Goal: Information Seeking & Learning: Learn about a topic

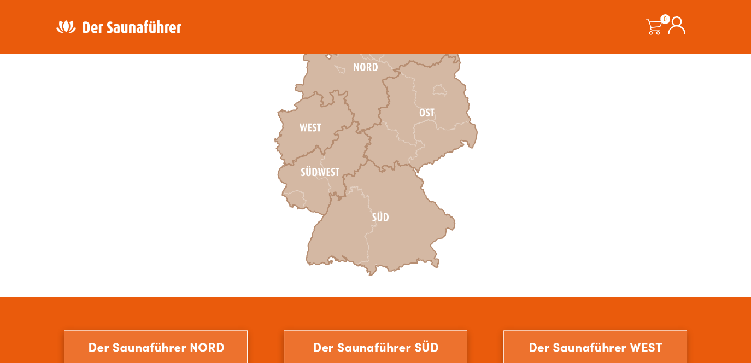
scroll to position [328, 0]
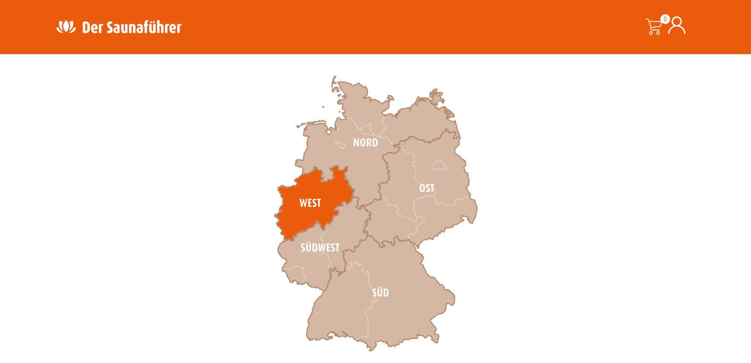
click at [323, 196] on icon at bounding box center [314, 203] width 80 height 75
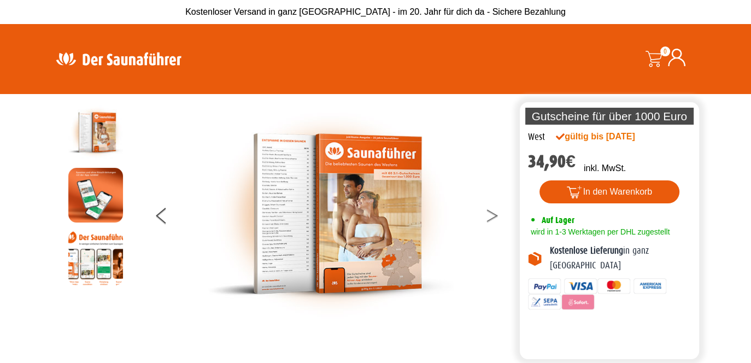
click at [492, 213] on icon at bounding box center [491, 212] width 11 height 7
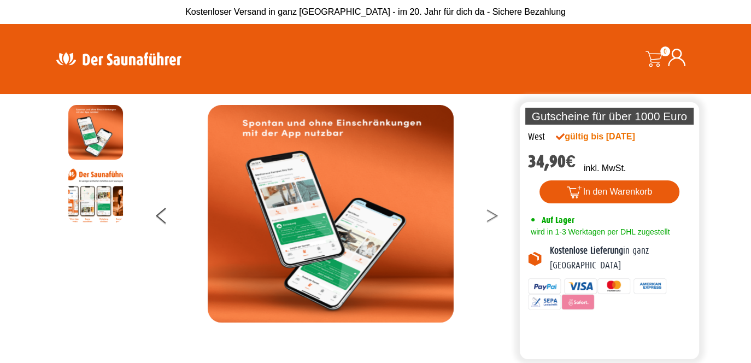
click at [492, 213] on icon at bounding box center [491, 212] width 11 height 7
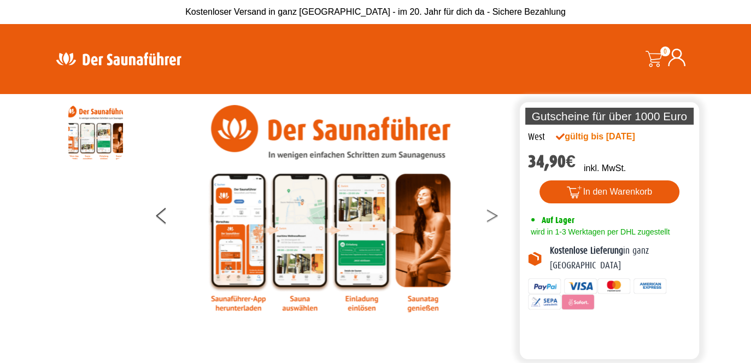
click at [492, 213] on icon at bounding box center [491, 212] width 11 height 7
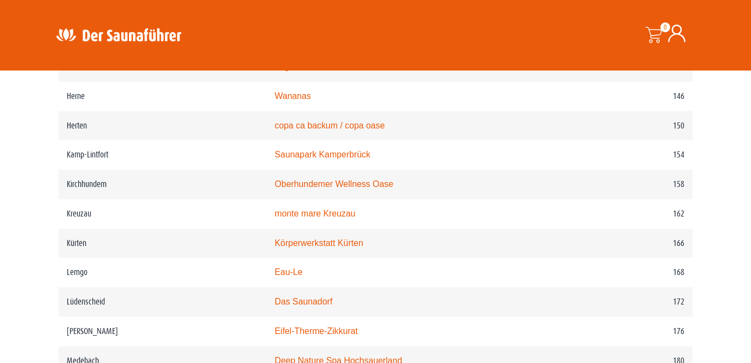
scroll to position [1475, 0]
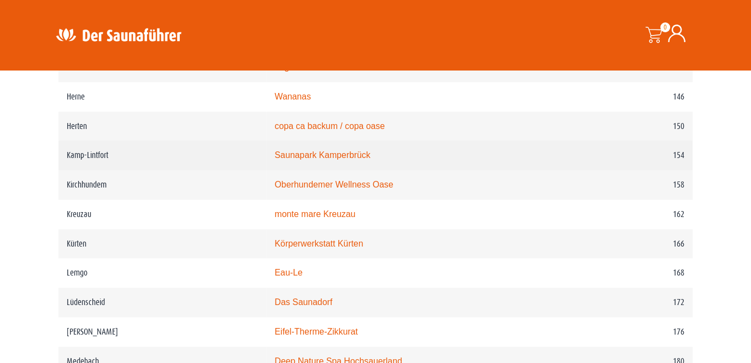
click at [332, 155] on link "Saunapark Kamperbrück" at bounding box center [322, 154] width 96 height 9
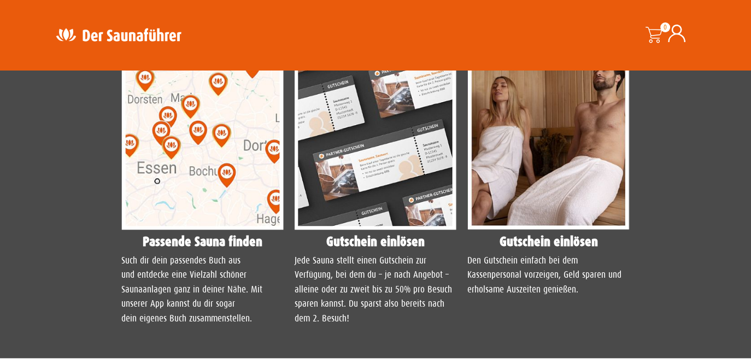
scroll to position [929, 0]
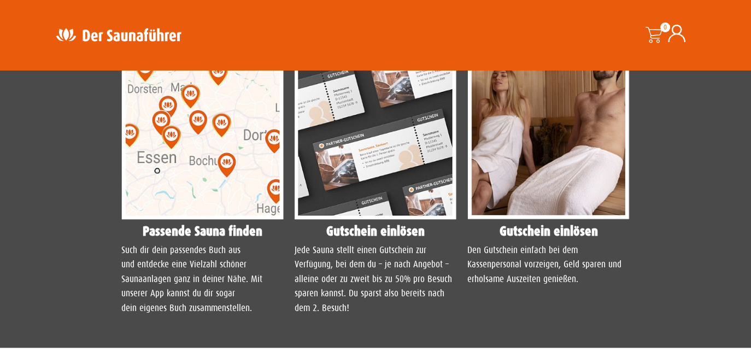
click at [200, 158] on img at bounding box center [202, 117] width 162 height 203
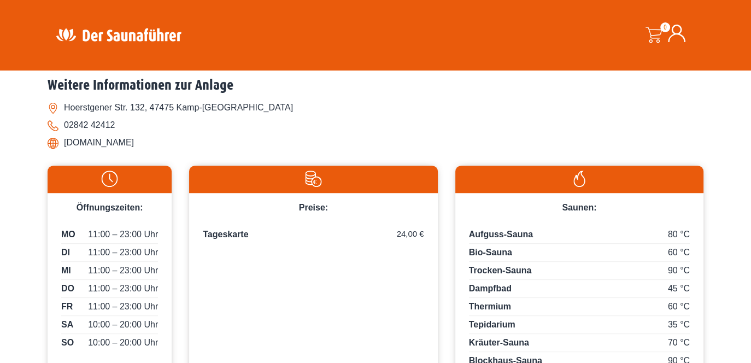
scroll to position [328, 0]
